Goal: Transaction & Acquisition: Purchase product/service

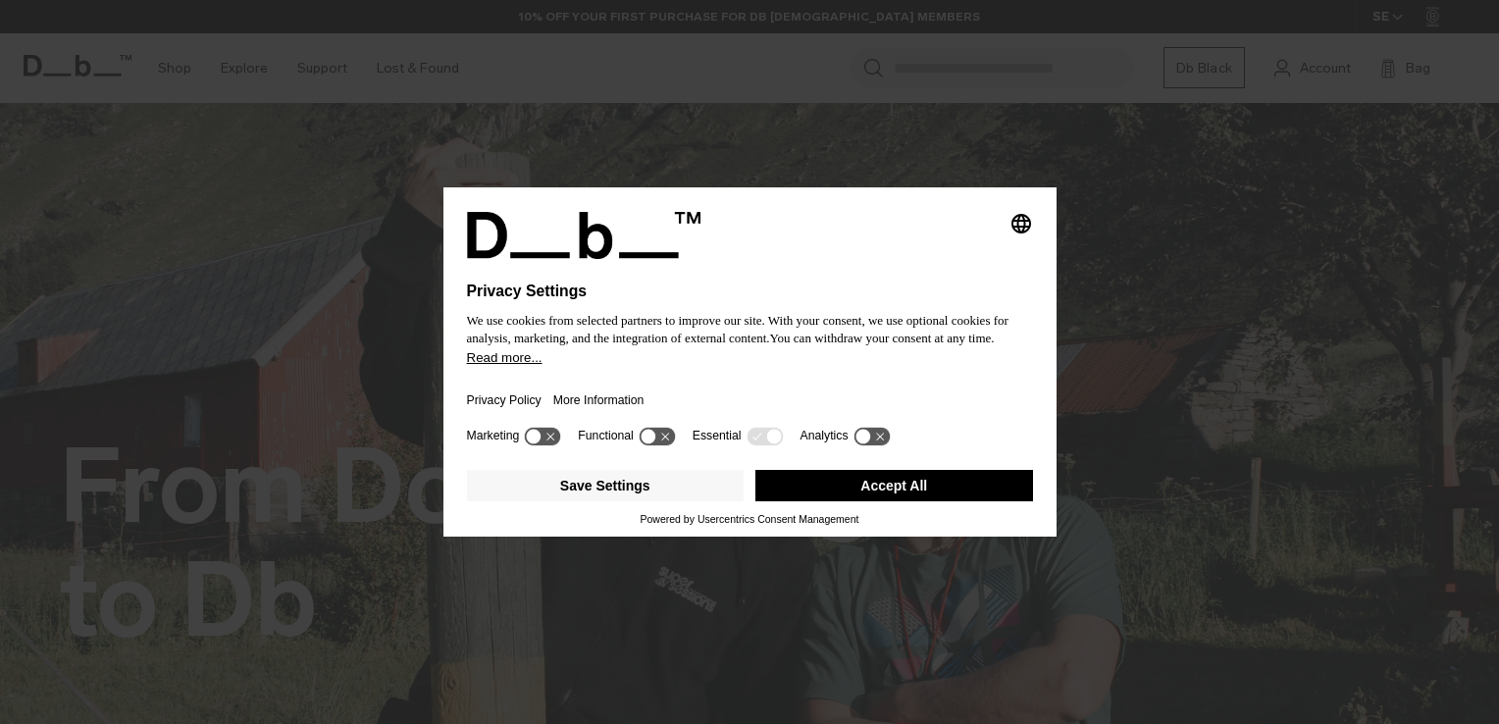
click at [925, 487] on button "Accept All" at bounding box center [895, 485] width 278 height 31
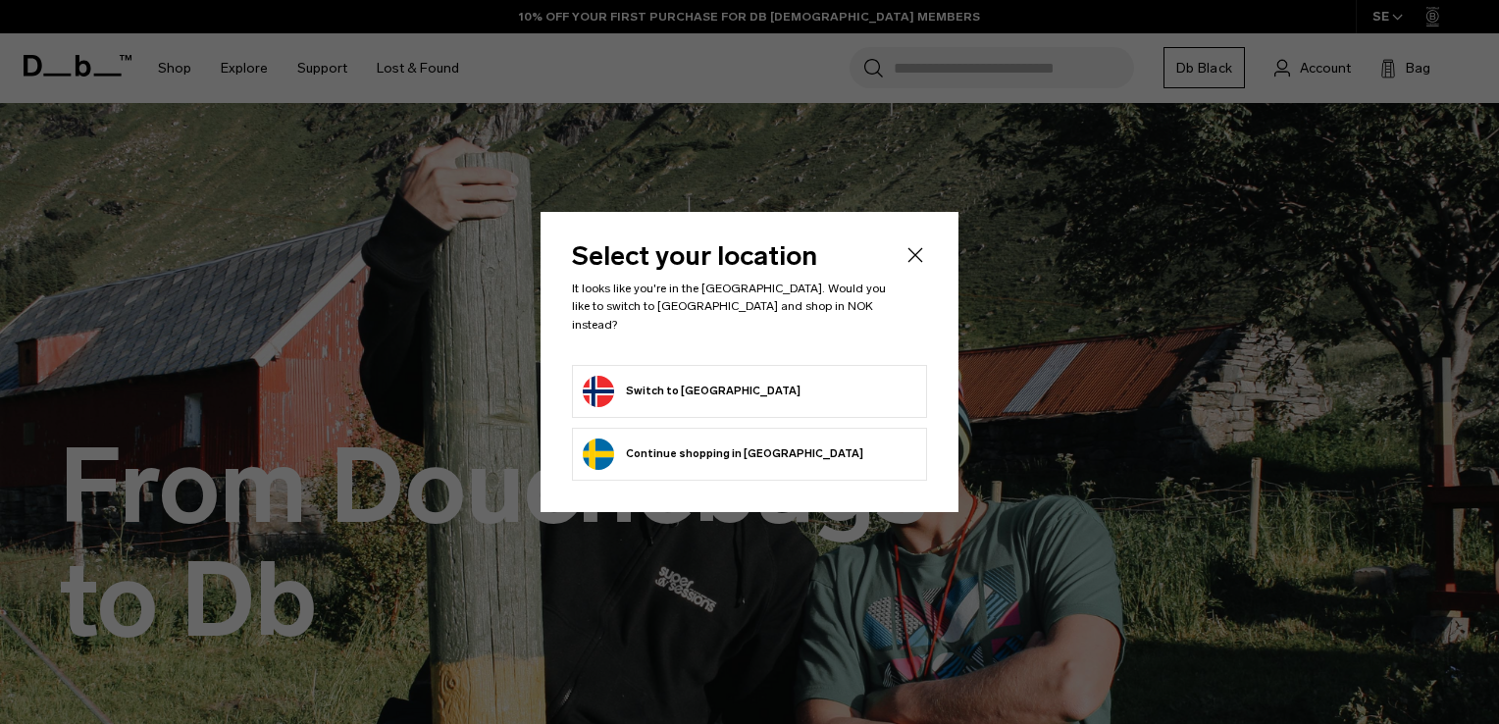
click at [630, 376] on button "Switch to Norway" at bounding box center [692, 391] width 218 height 31
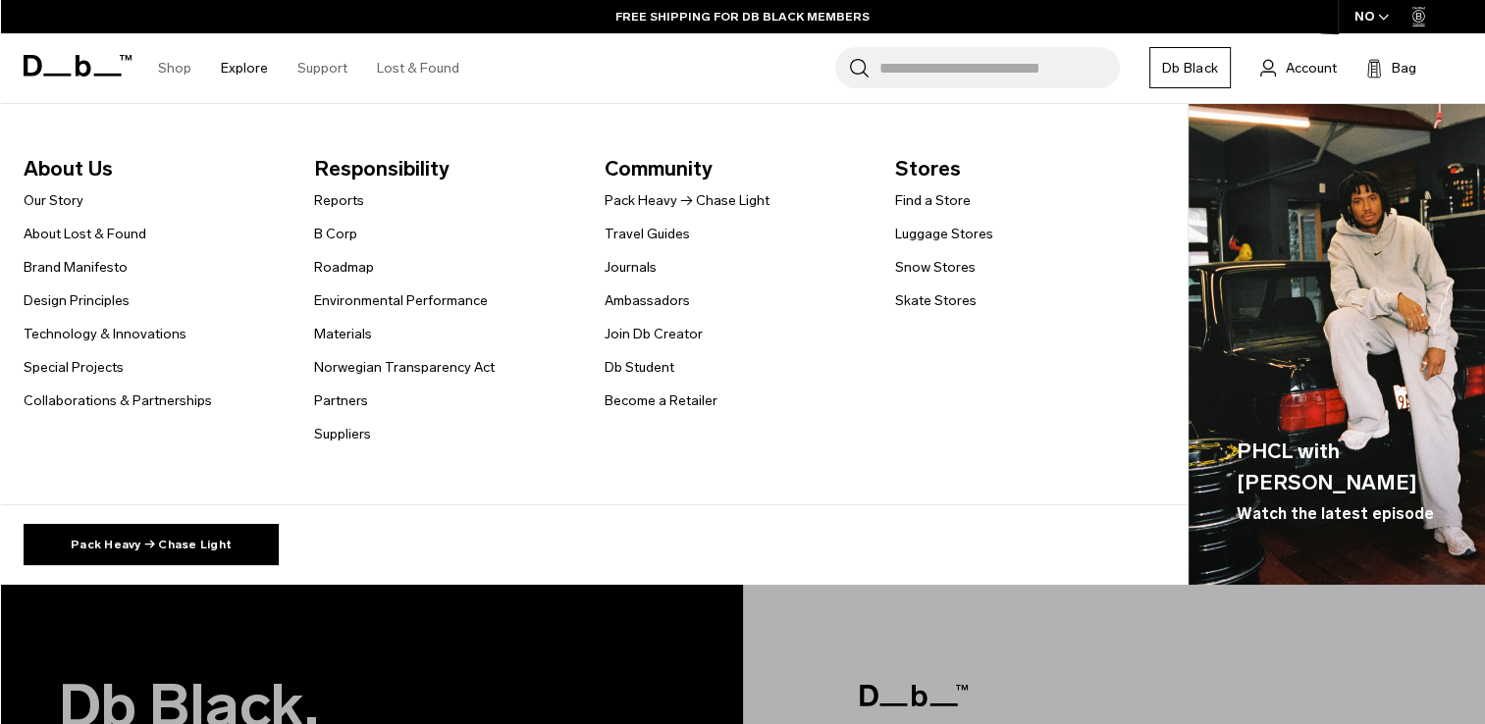
scroll to position [3618, 0]
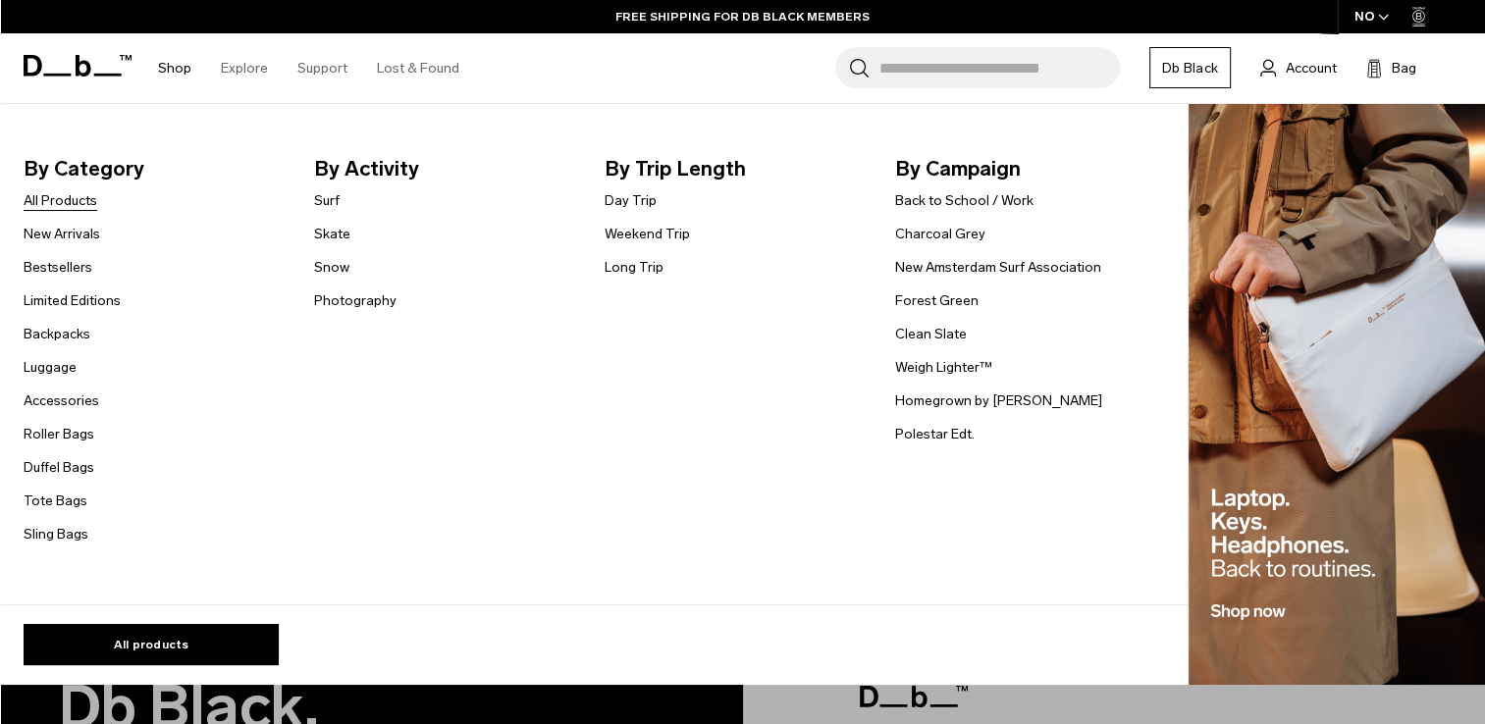
click at [91, 202] on link "All Products" at bounding box center [61, 200] width 74 height 21
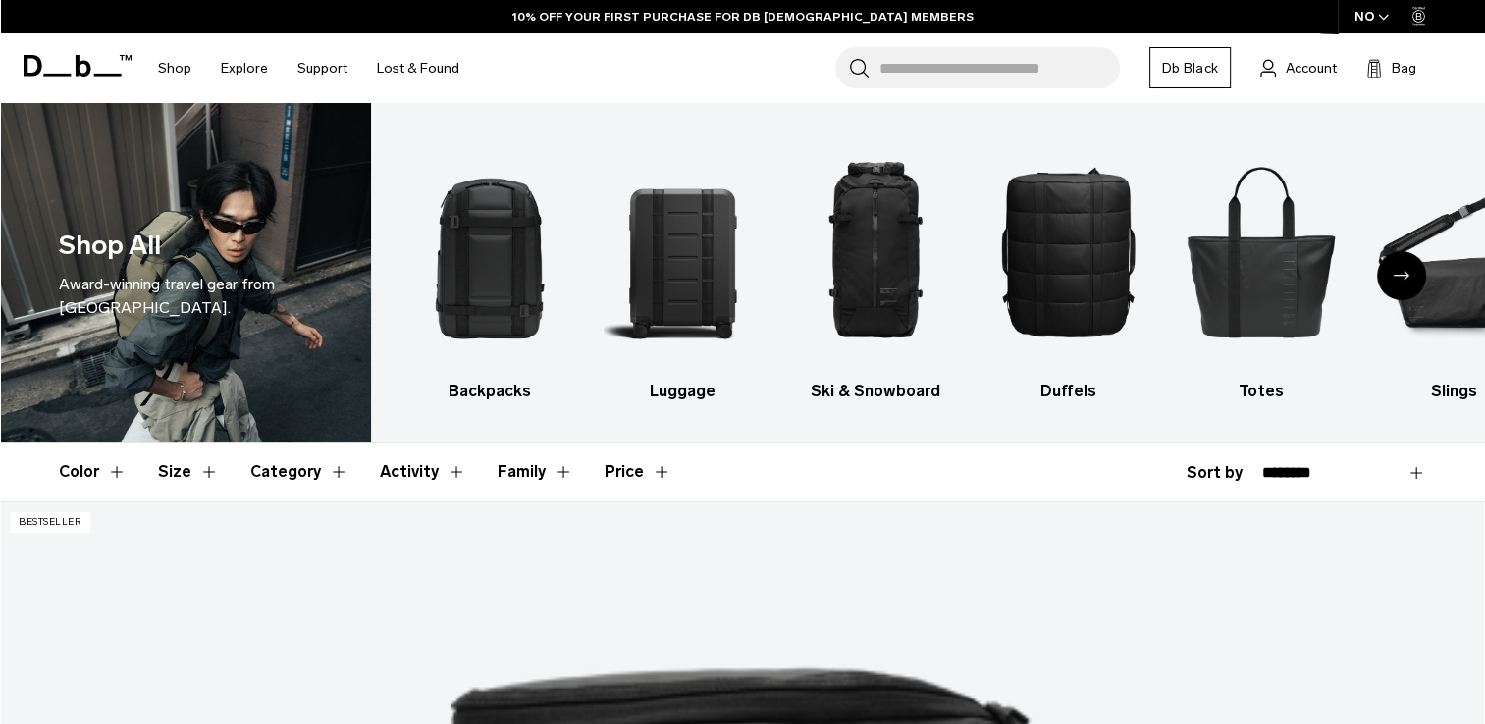
click at [1405, 276] on icon "Next slide" at bounding box center [1401, 275] width 16 height 9
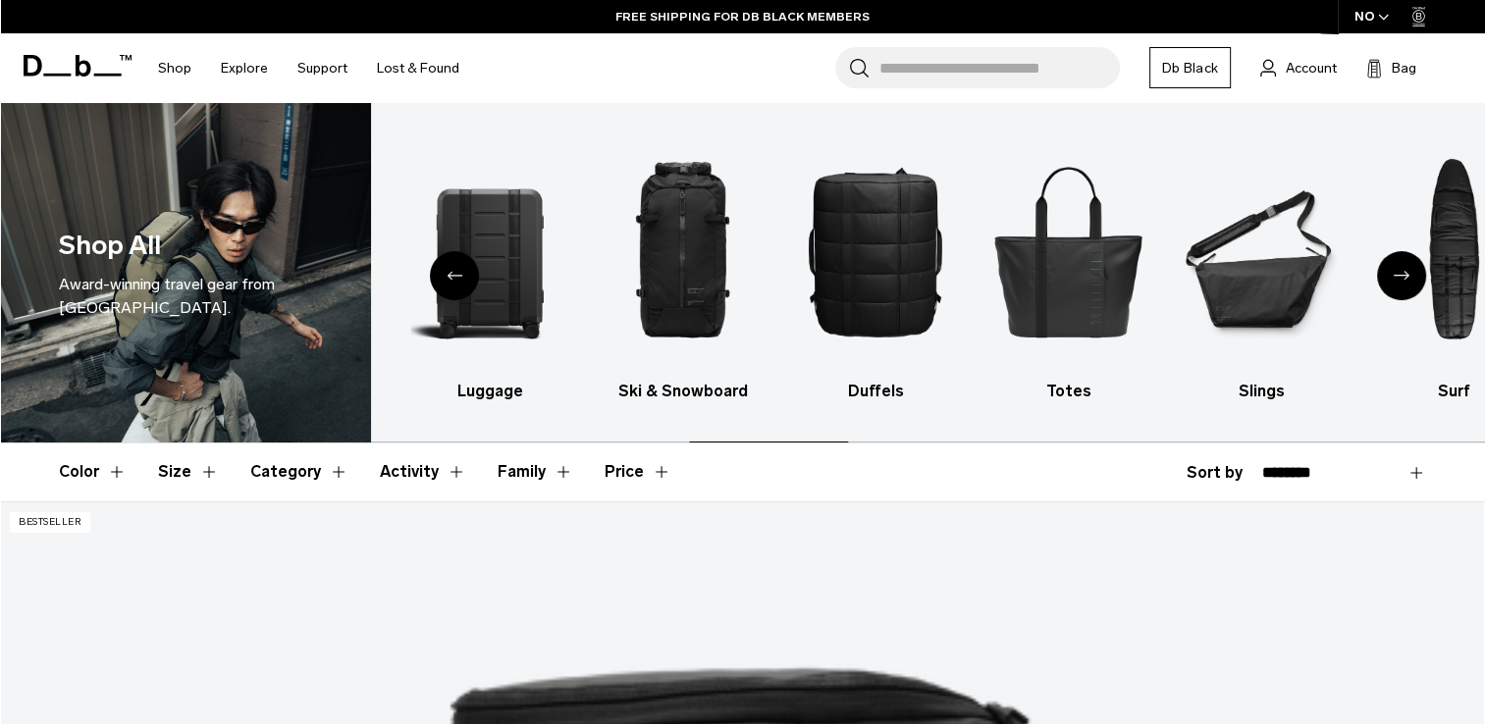
click at [1405, 276] on icon "Next slide" at bounding box center [1401, 275] width 16 height 9
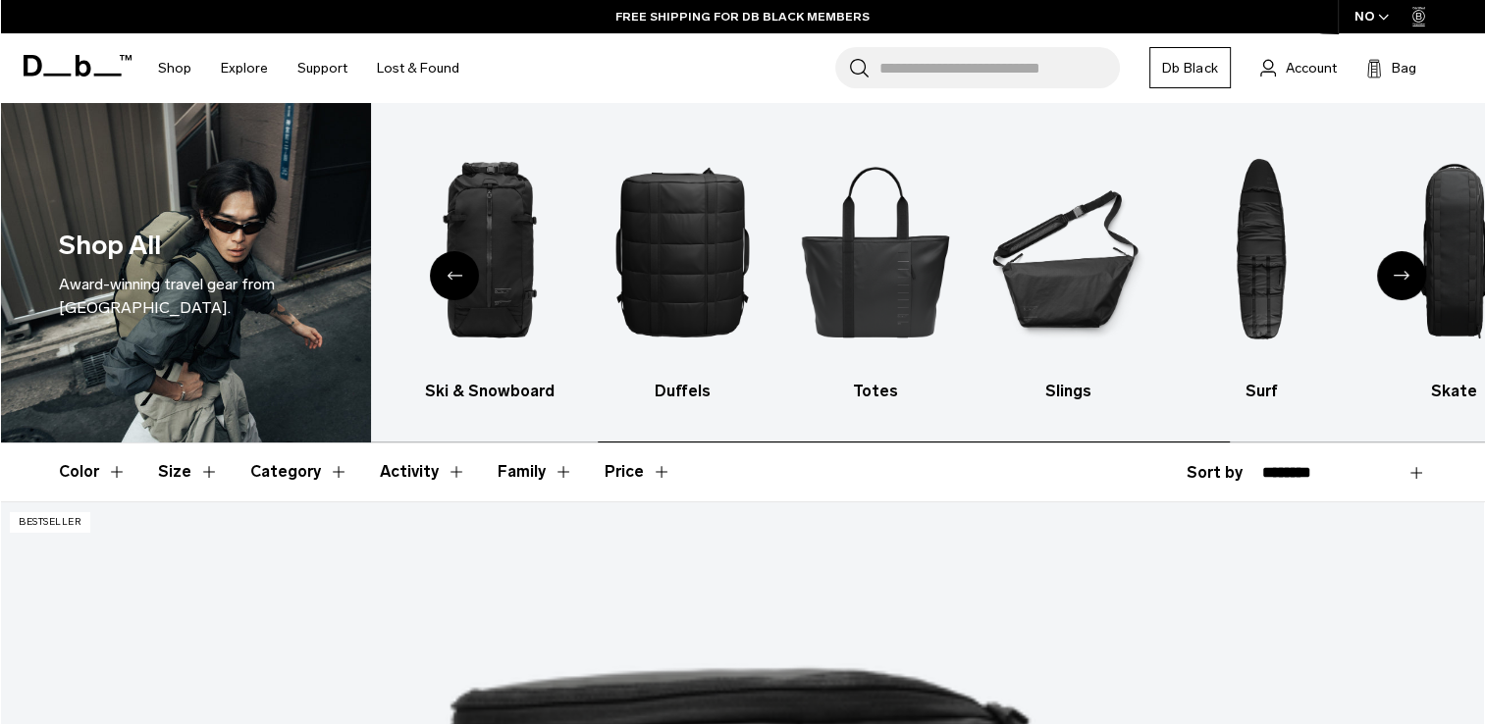
click at [1405, 276] on icon "Next slide" at bounding box center [1401, 275] width 16 height 9
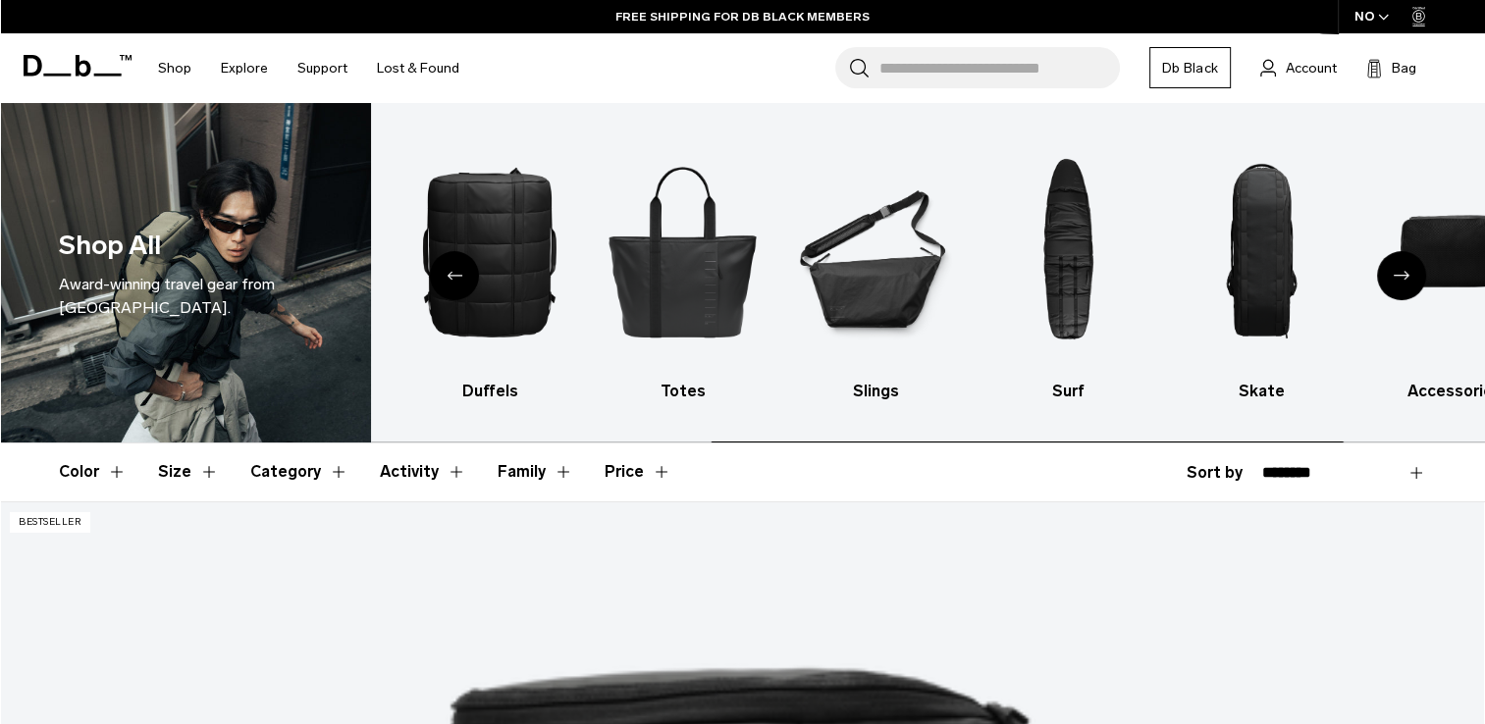
click at [1405, 276] on icon "Next slide" at bounding box center [1401, 275] width 16 height 9
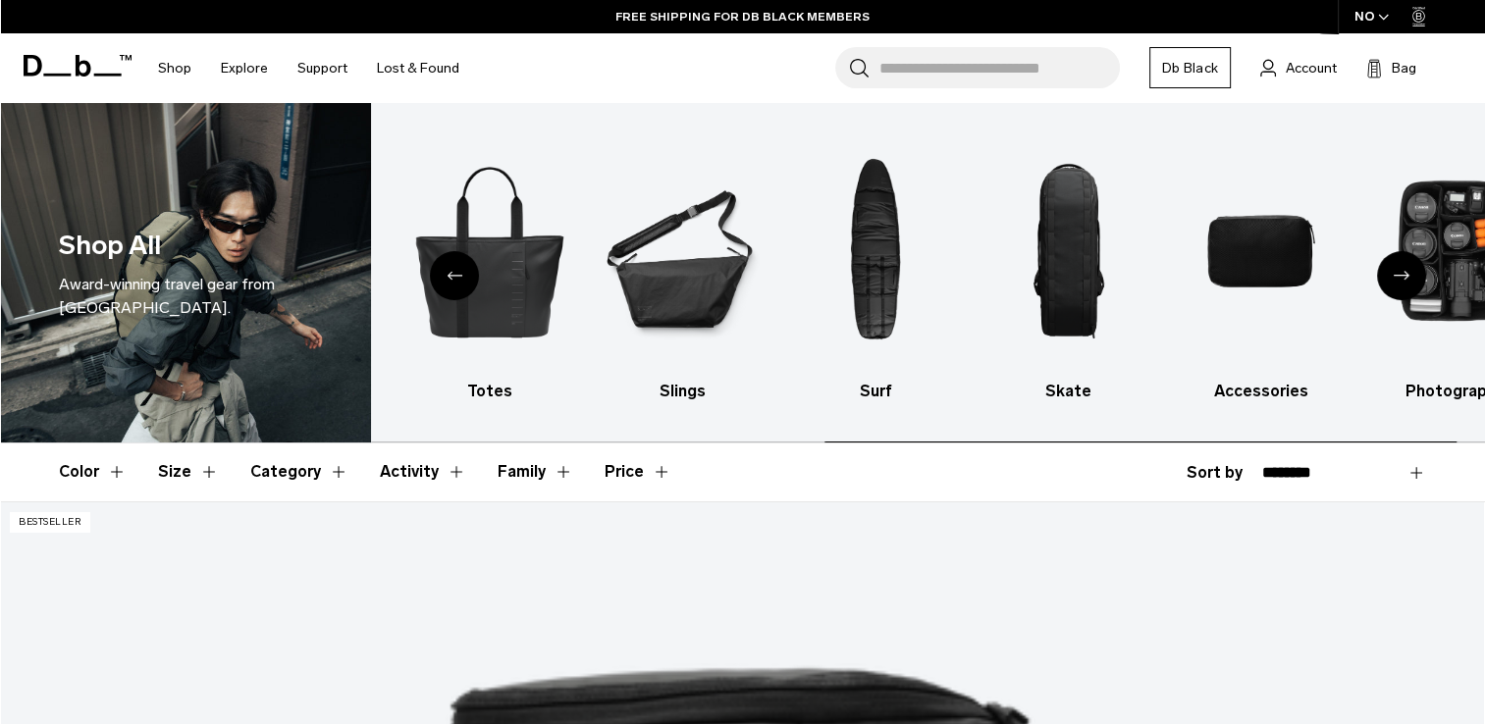
click at [1405, 276] on icon "Next slide" at bounding box center [1401, 275] width 16 height 9
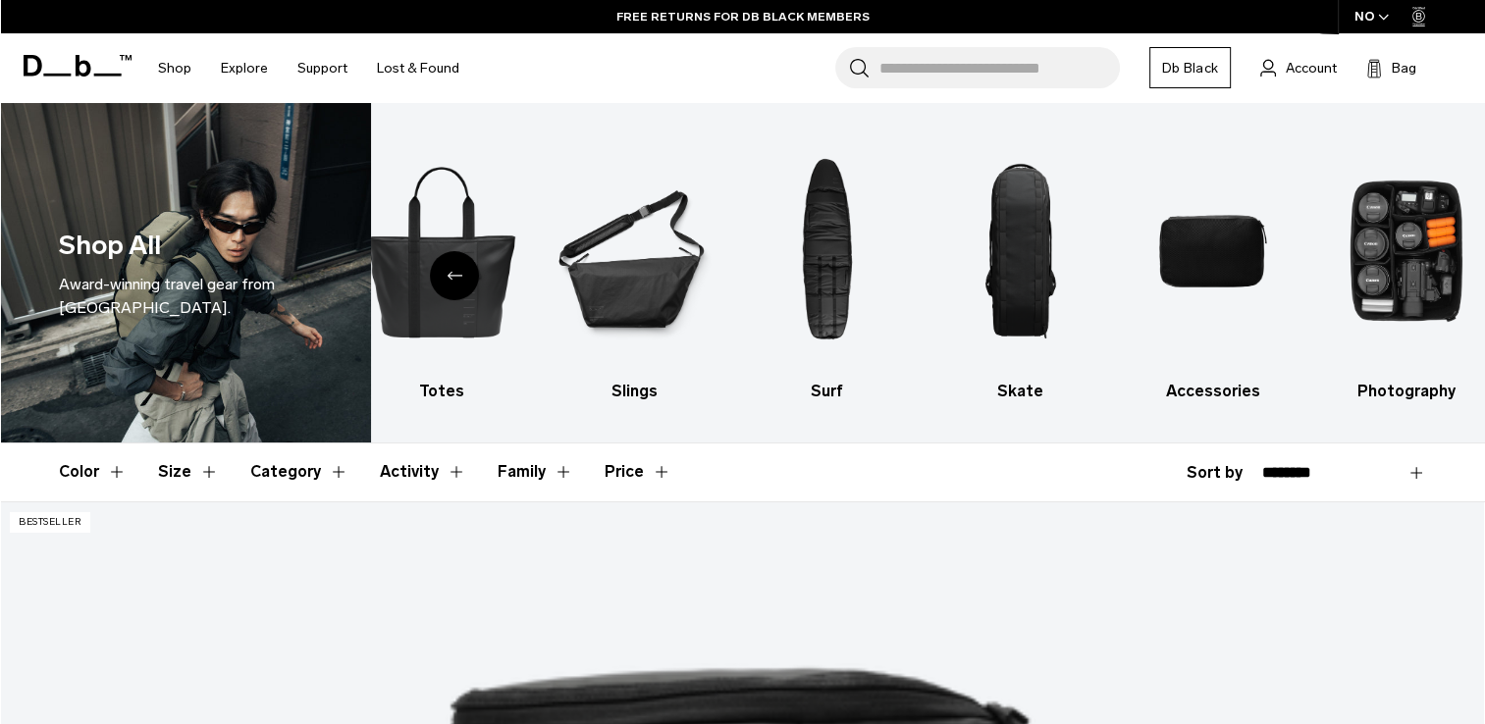
click at [460, 269] on div "Previous slide" at bounding box center [454, 275] width 49 height 49
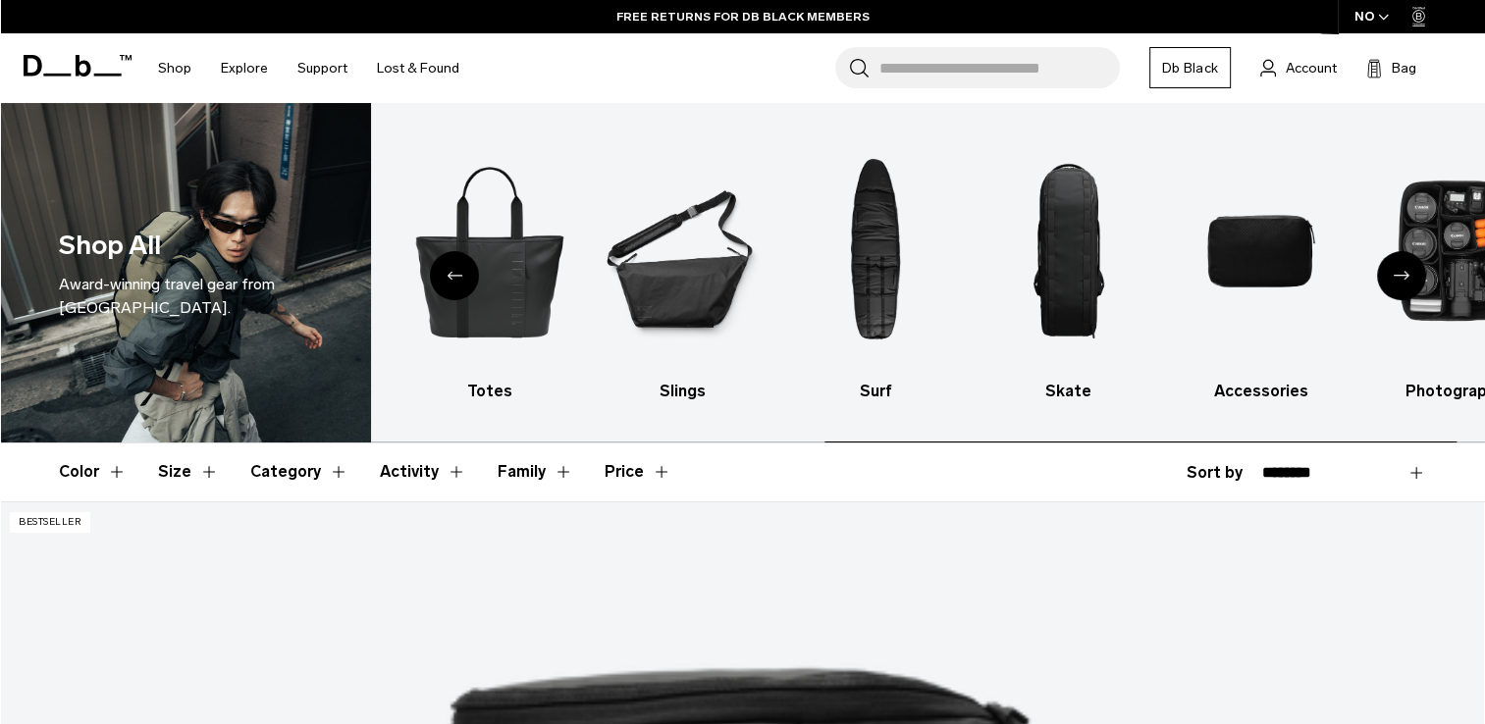
click at [460, 269] on div "Previous slide" at bounding box center [454, 275] width 49 height 49
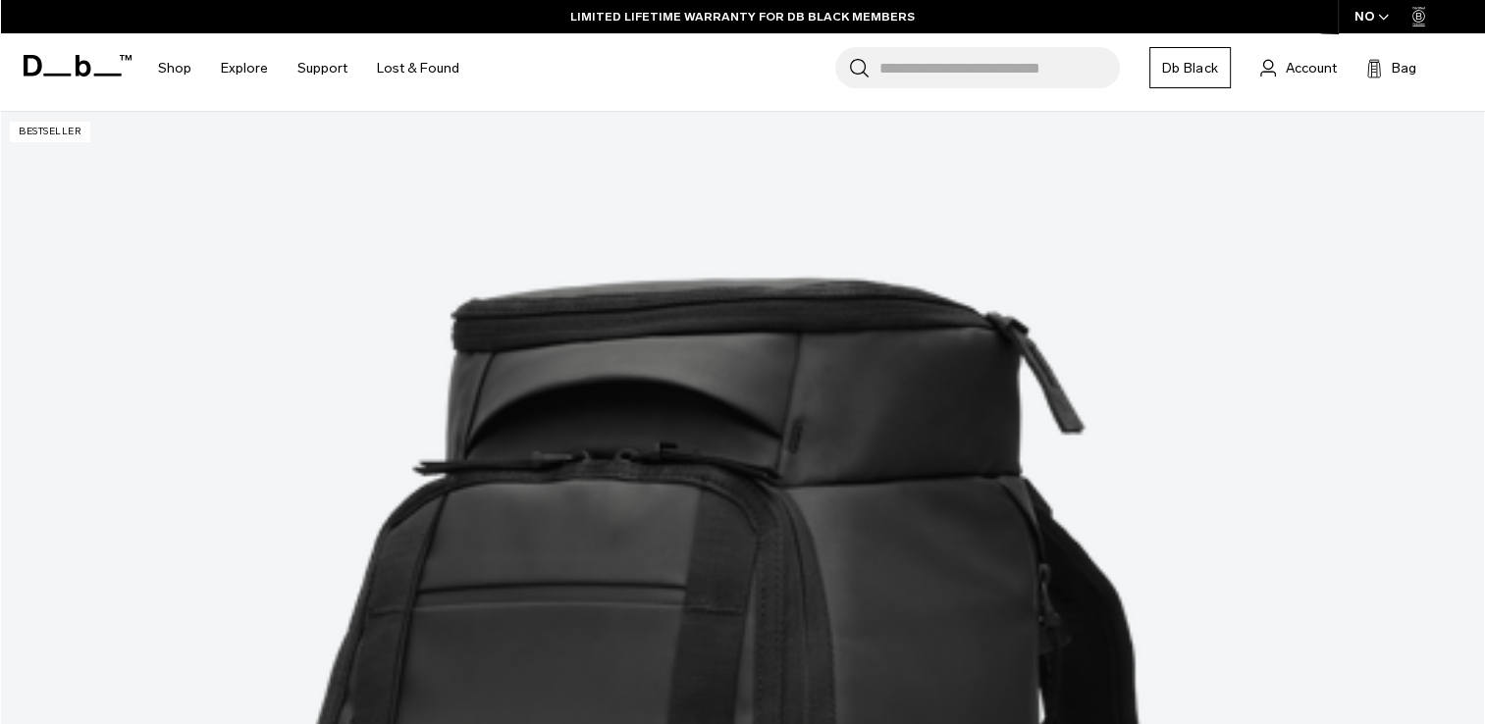
scroll to position [314, 0]
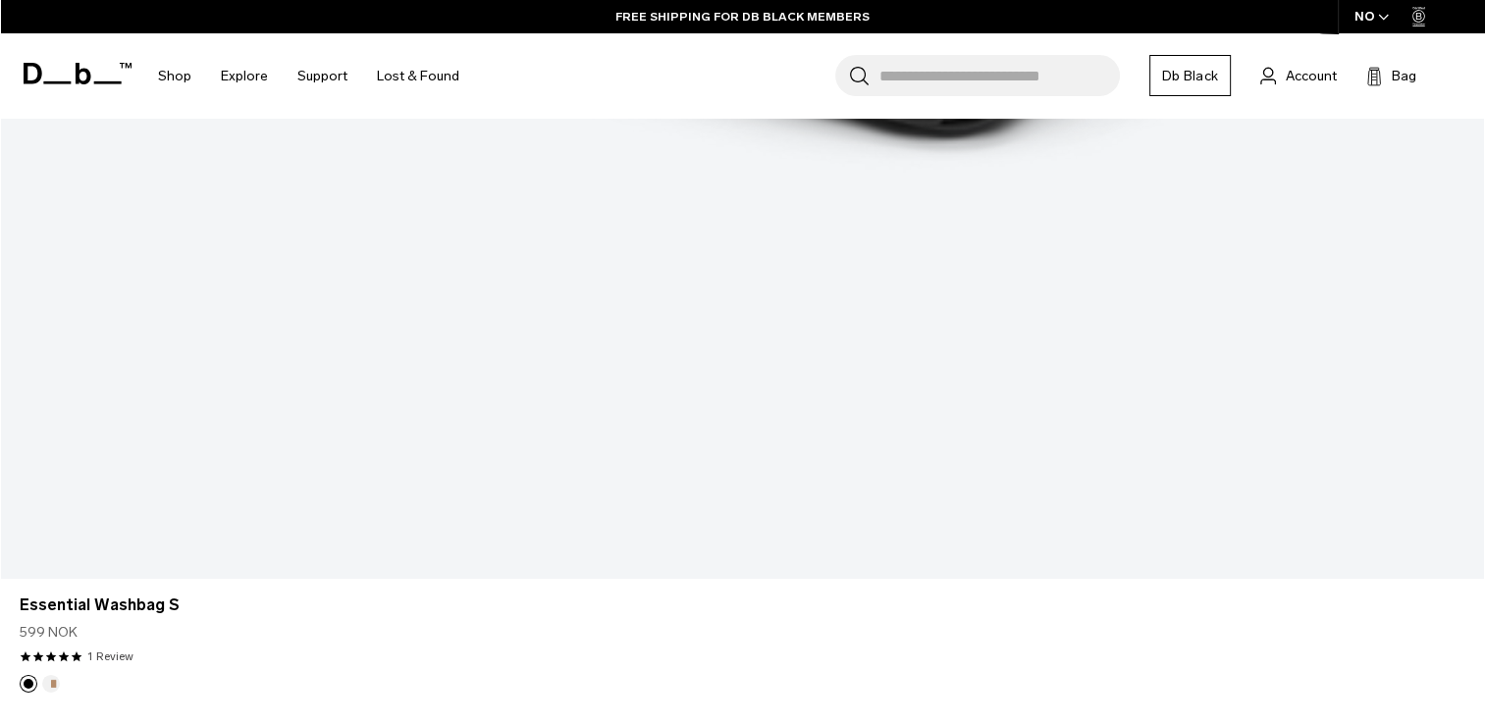
scroll to position [6297, 0]
drag, startPoint x: 1312, startPoint y: 503, endPoint x: 781, endPoint y: 355, distance: 551.2
